Goal: Share content: Share content

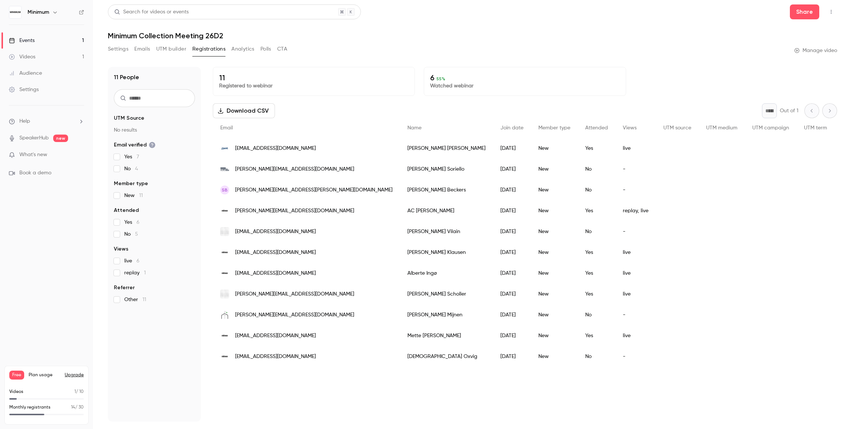
click at [29, 40] on div "Events" at bounding box center [22, 40] width 26 height 7
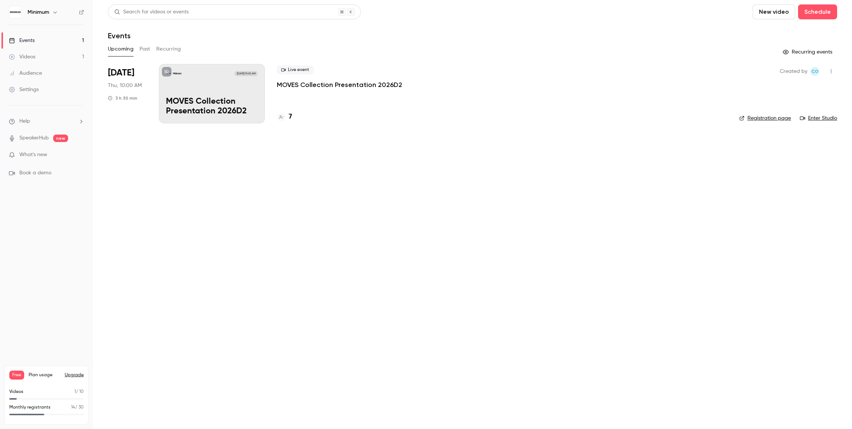
click at [76, 377] on button "Upgrade" at bounding box center [74, 375] width 19 height 6
click at [134, 78] on span "[DATE]" at bounding box center [121, 73] width 26 height 12
click at [180, 81] on div "Minimum Sep 18, 10:00 AM MOVES Collection Presentation 2026D2" at bounding box center [212, 94] width 106 height 60
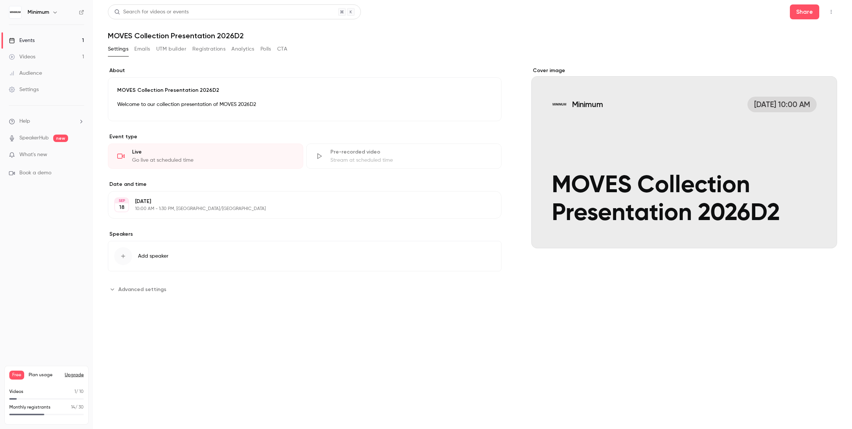
click at [75, 376] on button "Upgrade" at bounding box center [74, 375] width 19 height 6
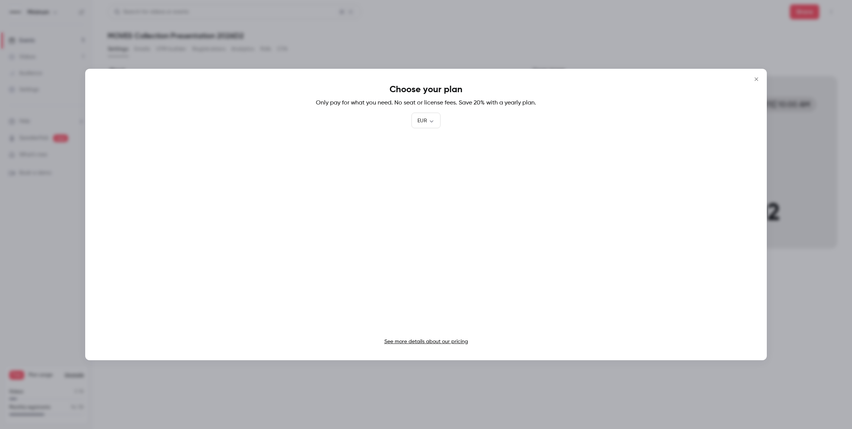
drag, startPoint x: 755, startPoint y: 79, endPoint x: 746, endPoint y: 83, distance: 9.8
click at [755, 79] on icon "Close" at bounding box center [756, 79] width 9 height 6
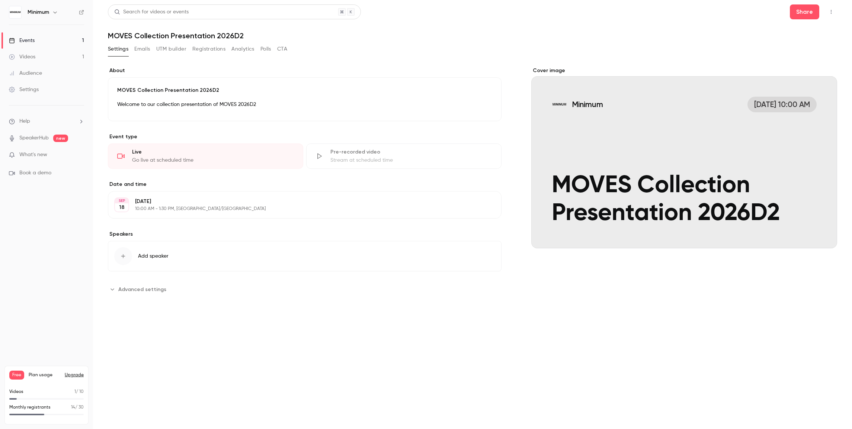
click at [78, 377] on button "Upgrade" at bounding box center [74, 375] width 19 height 6
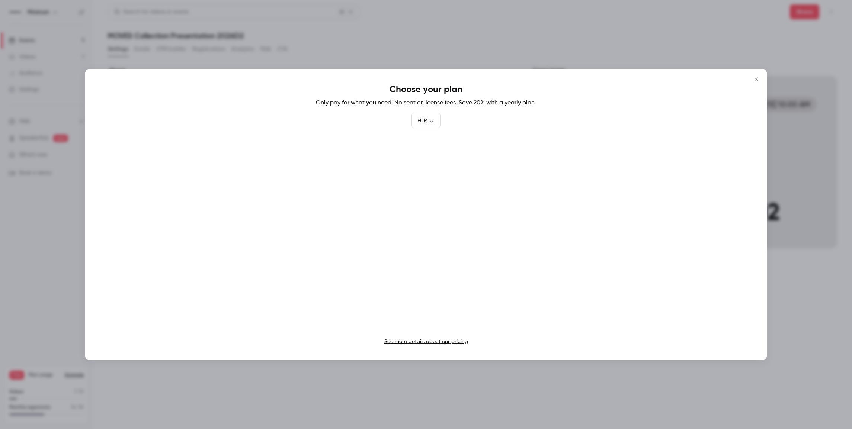
click at [422, 343] on link "See more details about our pricing" at bounding box center [426, 341] width 84 height 5
click at [760, 78] on button "Close" at bounding box center [756, 79] width 15 height 15
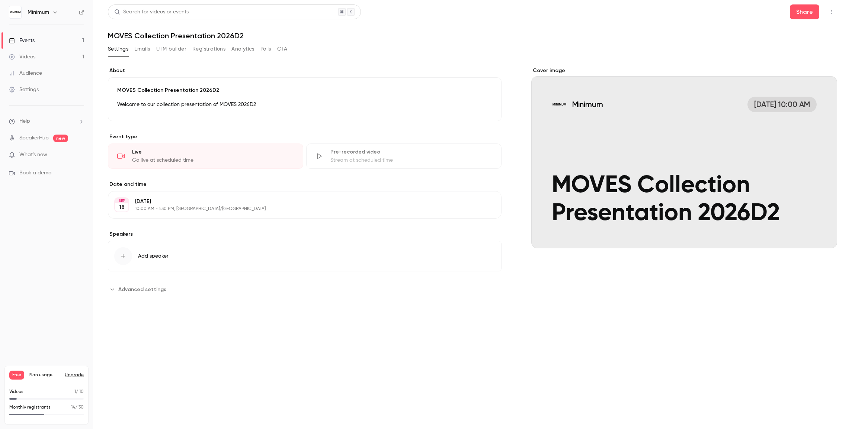
click at [75, 375] on button "Upgrade" at bounding box center [74, 375] width 19 height 6
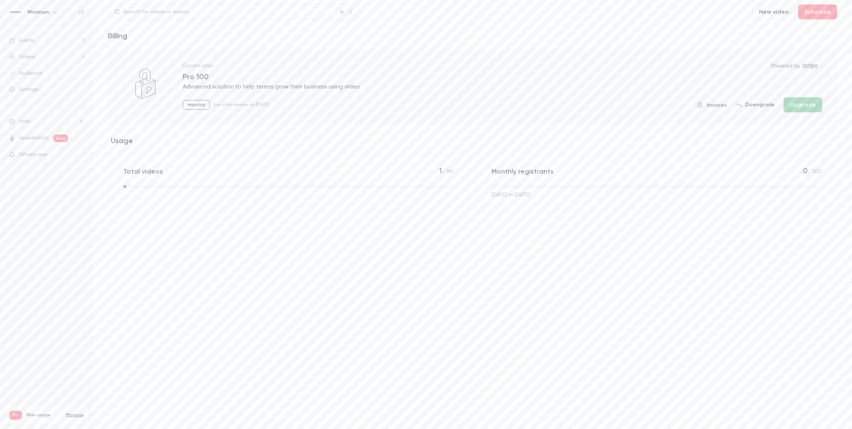
click at [24, 39] on div "Events" at bounding box center [22, 40] width 26 height 7
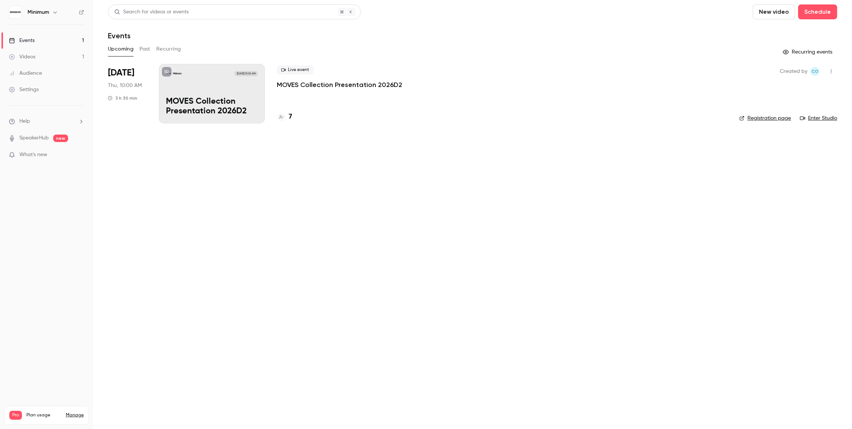
click at [177, 91] on div "Minimum [DATE] 10:00 AM MOVES Collection Presentation 2026D2" at bounding box center [212, 94] width 106 height 60
click at [780, 120] on link "Registration page" at bounding box center [765, 118] width 52 height 7
click at [192, 84] on div "Minimum [DATE] 10:00 AM MOVES Collection Presentation 2026D2" at bounding box center [212, 94] width 106 height 60
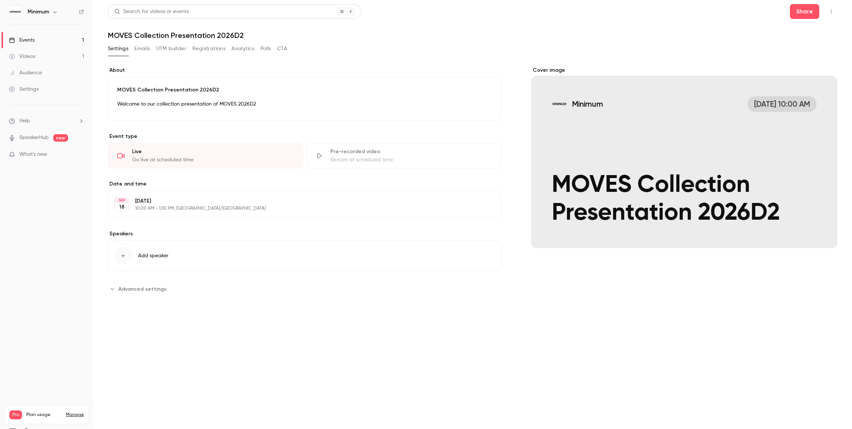
click at [207, 50] on button "Registrations" at bounding box center [208, 49] width 33 height 12
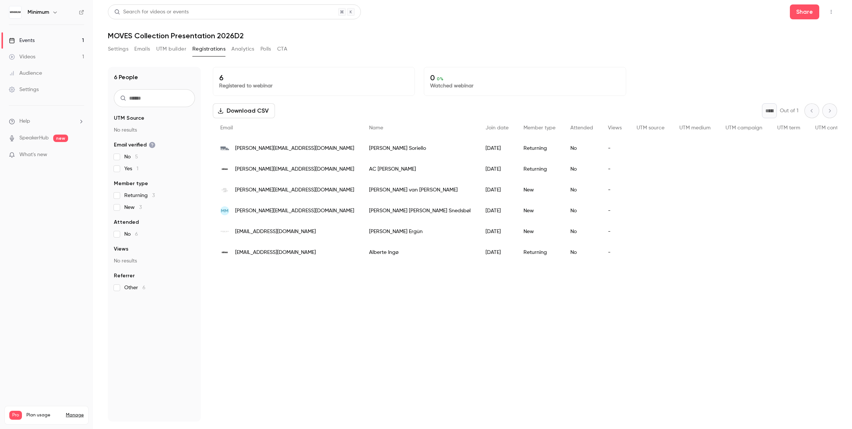
click at [115, 51] on button "Settings" at bounding box center [118, 49] width 20 height 12
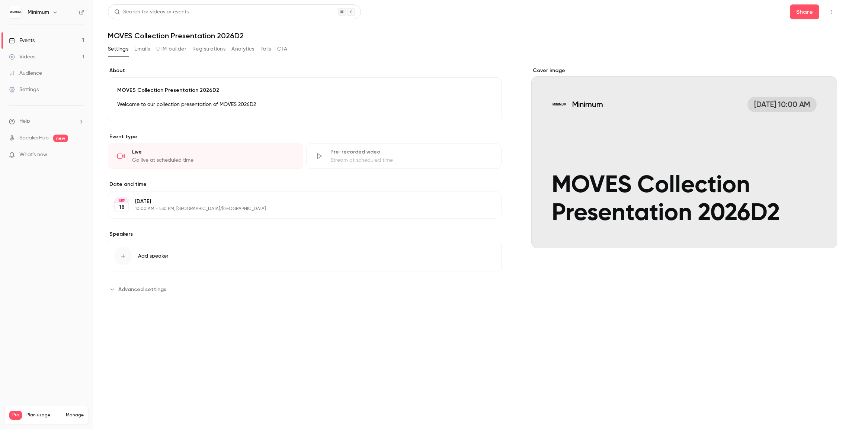
click at [31, 13] on h6 "Minimum" at bounding box center [39, 12] width 22 height 7
click at [20, 13] on img at bounding box center [15, 12] width 12 height 12
click at [19, 40] on div "Events" at bounding box center [22, 40] width 26 height 7
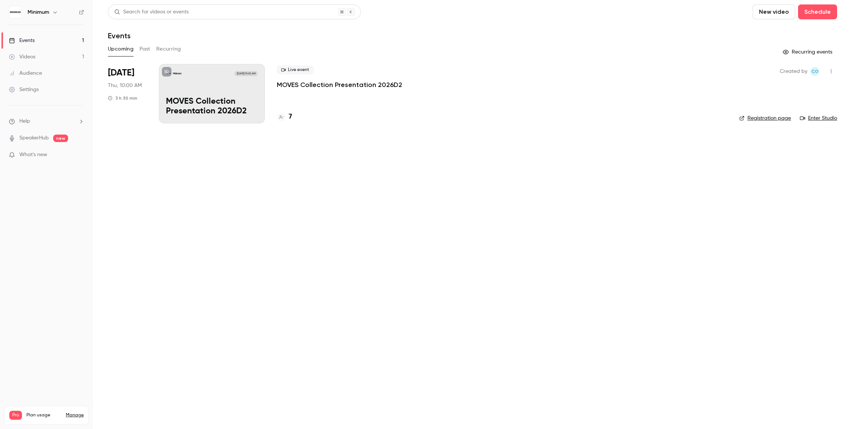
scroll to position [2, 0]
click at [832, 69] on icon "button" at bounding box center [831, 69] width 6 height 5
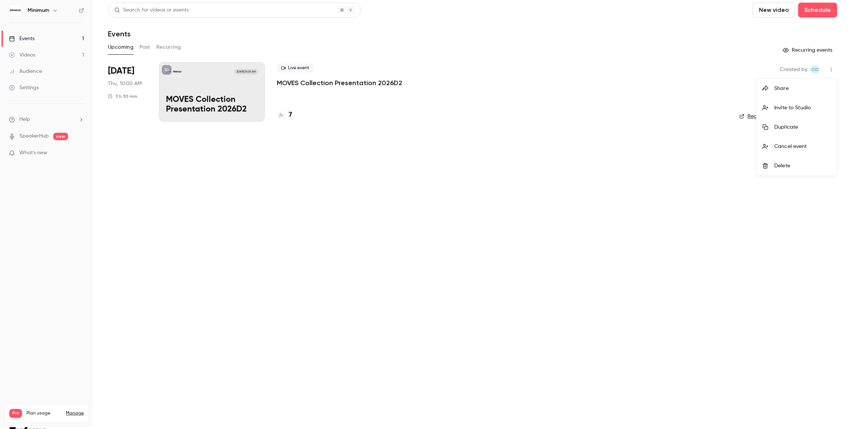
click at [780, 89] on div "Share" at bounding box center [802, 88] width 57 height 7
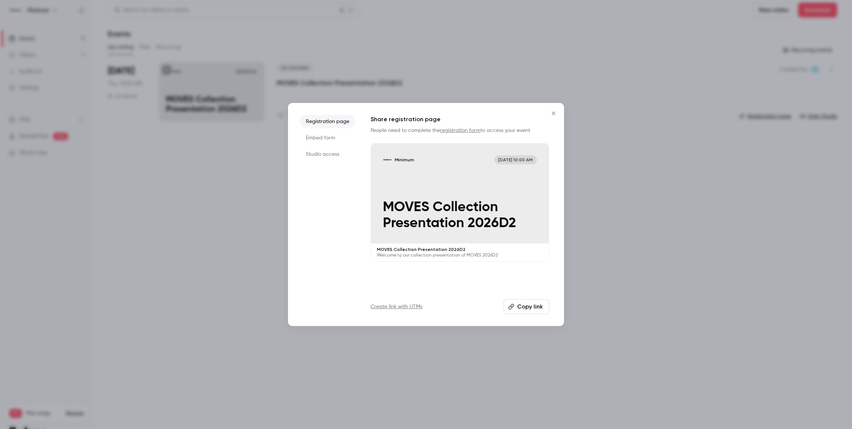
click at [536, 306] on button "Copy link" at bounding box center [526, 306] width 46 height 15
click at [555, 112] on icon "Close" at bounding box center [553, 113] width 3 height 3
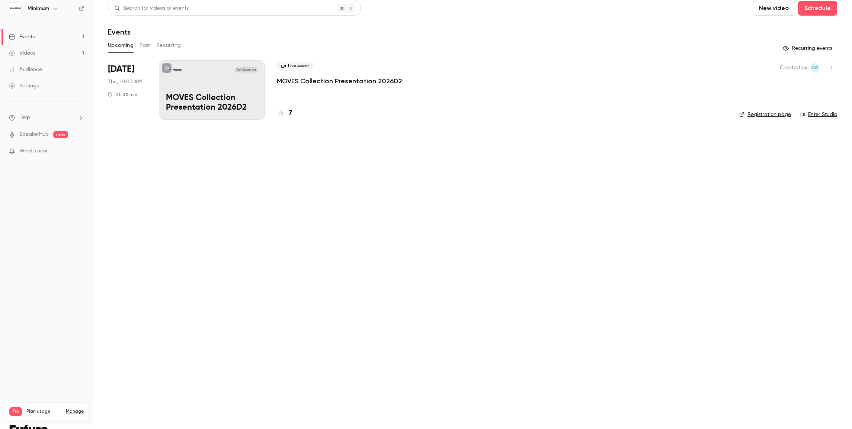
click at [203, 83] on div "Minimum Sep 18, 10:00 AM MOVES Collection Presentation 2026D2" at bounding box center [212, 90] width 106 height 60
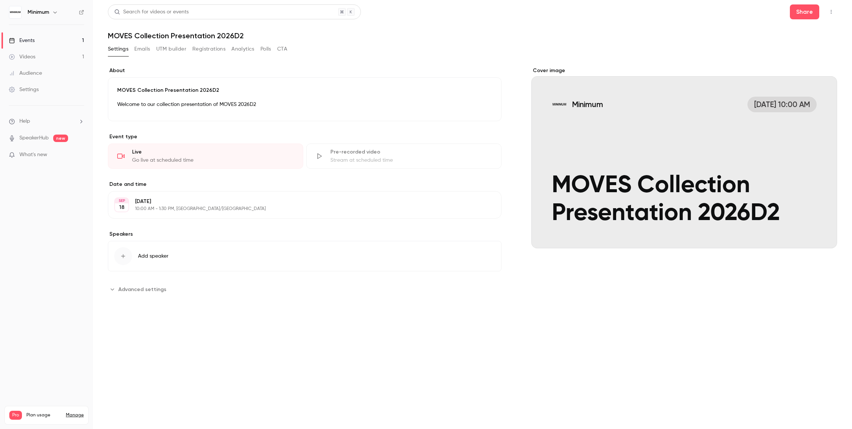
click at [45, 41] on link "Events 1" at bounding box center [46, 40] width 93 height 16
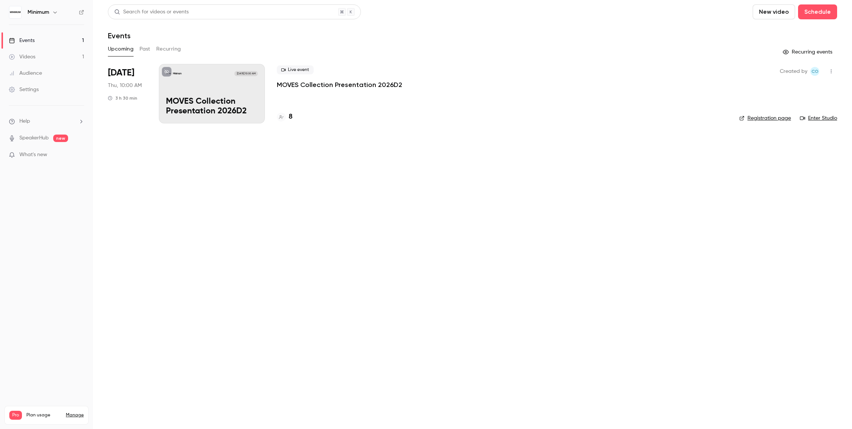
click at [817, 117] on link "Enter Studio" at bounding box center [818, 118] width 37 height 7
click at [245, 107] on p "MOVES Collection Presentation 2026D2" at bounding box center [212, 106] width 92 height 19
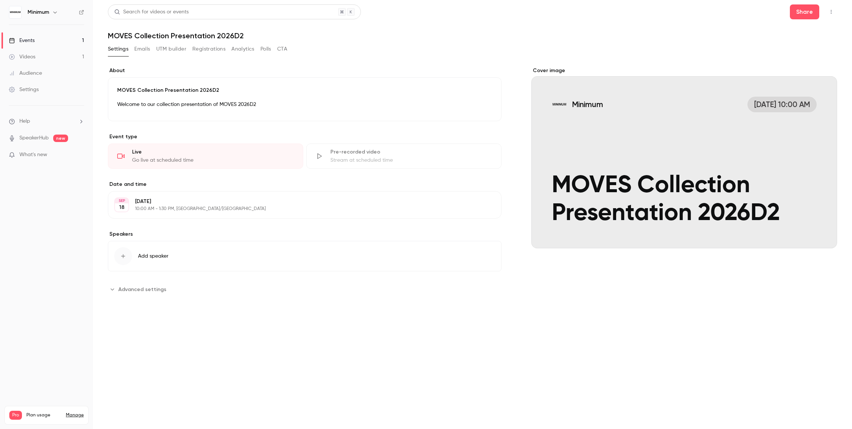
click at [205, 48] on button "Registrations" at bounding box center [208, 49] width 33 height 12
click at [30, 38] on div "Events" at bounding box center [22, 40] width 26 height 7
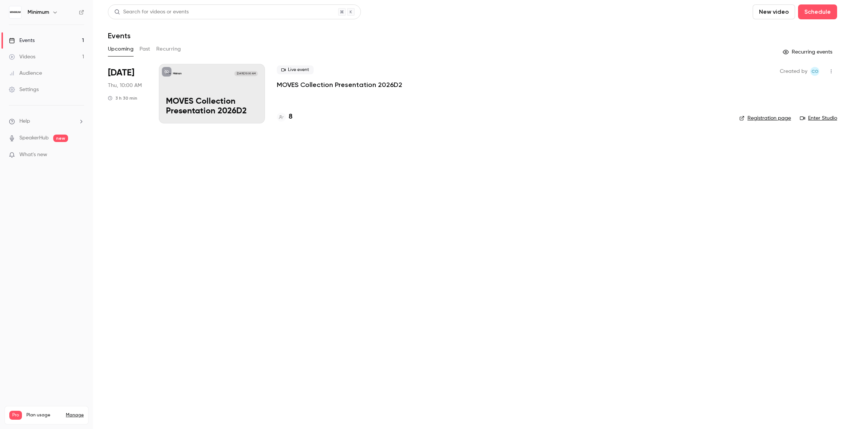
click at [830, 71] on icon "button" at bounding box center [831, 71] width 6 height 5
click at [781, 91] on div "Share" at bounding box center [802, 90] width 57 height 7
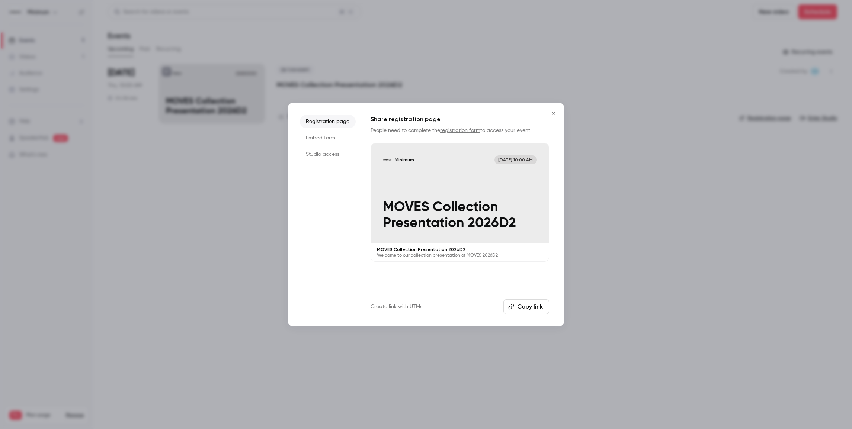
click at [531, 308] on button "Copy link" at bounding box center [526, 306] width 46 height 15
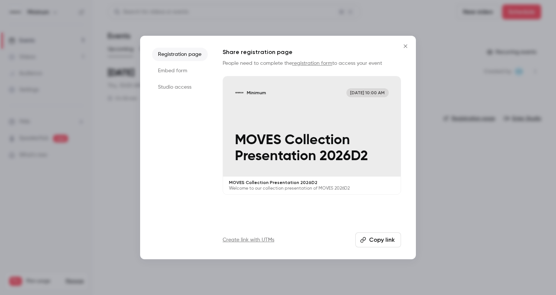
click at [406, 46] on icon "Close" at bounding box center [405, 45] width 3 height 3
